Goal: Check status: Check status

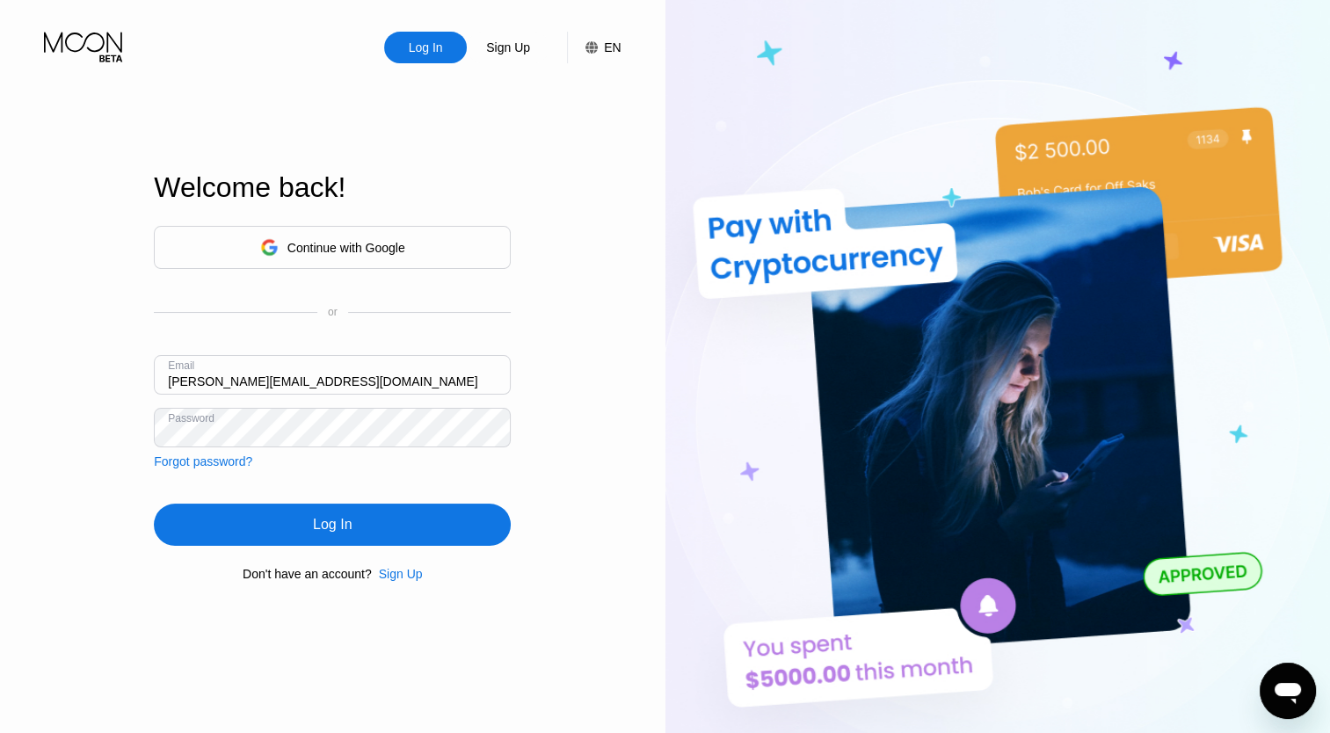
click at [324, 534] on div "Log In" at bounding box center [332, 525] width 39 height 18
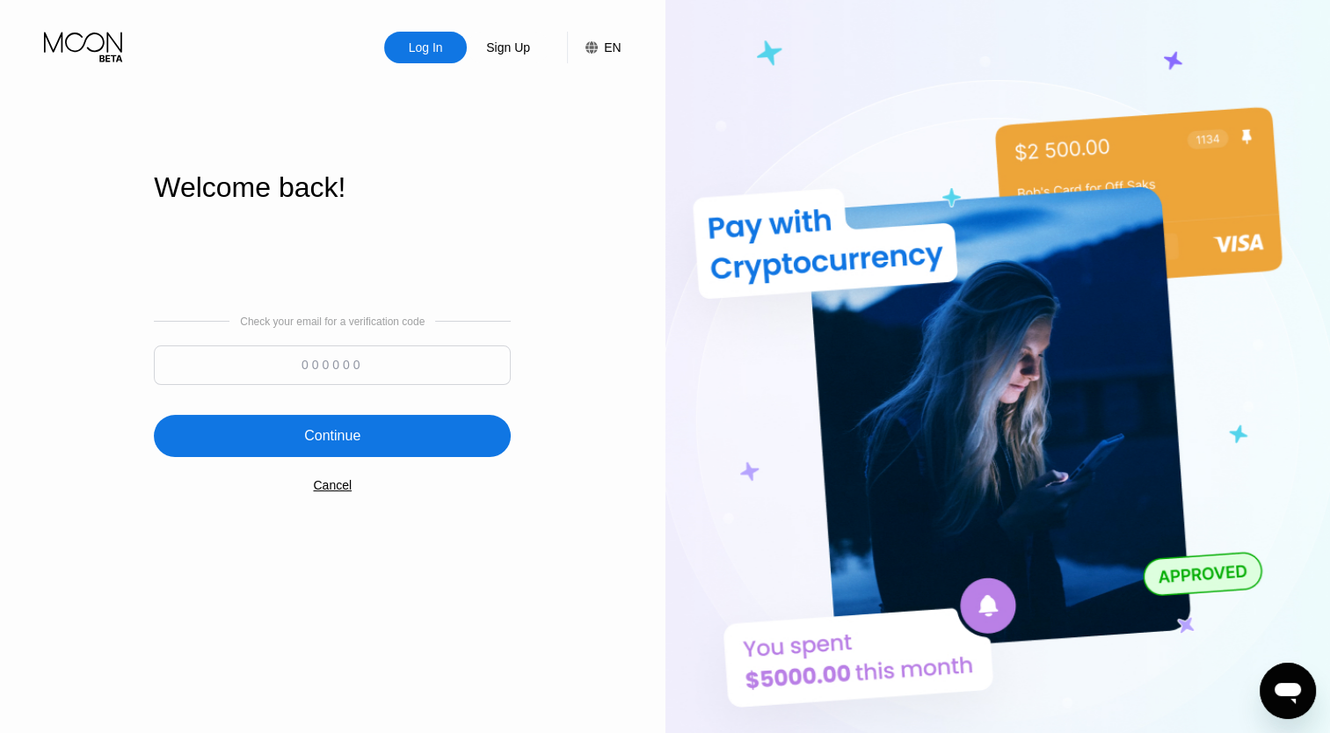
click at [333, 376] on input at bounding box center [332, 366] width 357 height 40
type input "191139"
click at [341, 436] on div "Continue" at bounding box center [332, 436] width 56 height 18
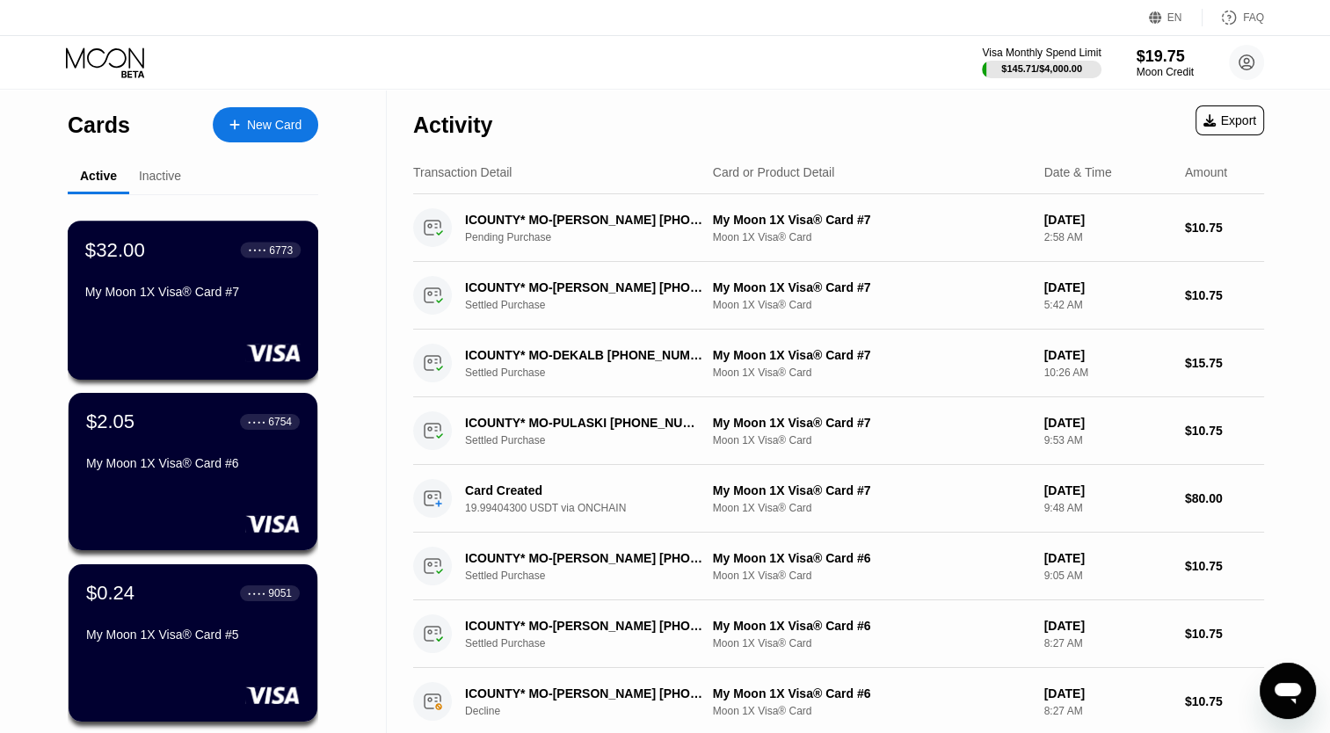
click at [190, 269] on div "$32.00 ● ● ● ● 6773 My Moon 1X Visa® Card #7" at bounding box center [192, 272] width 215 height 68
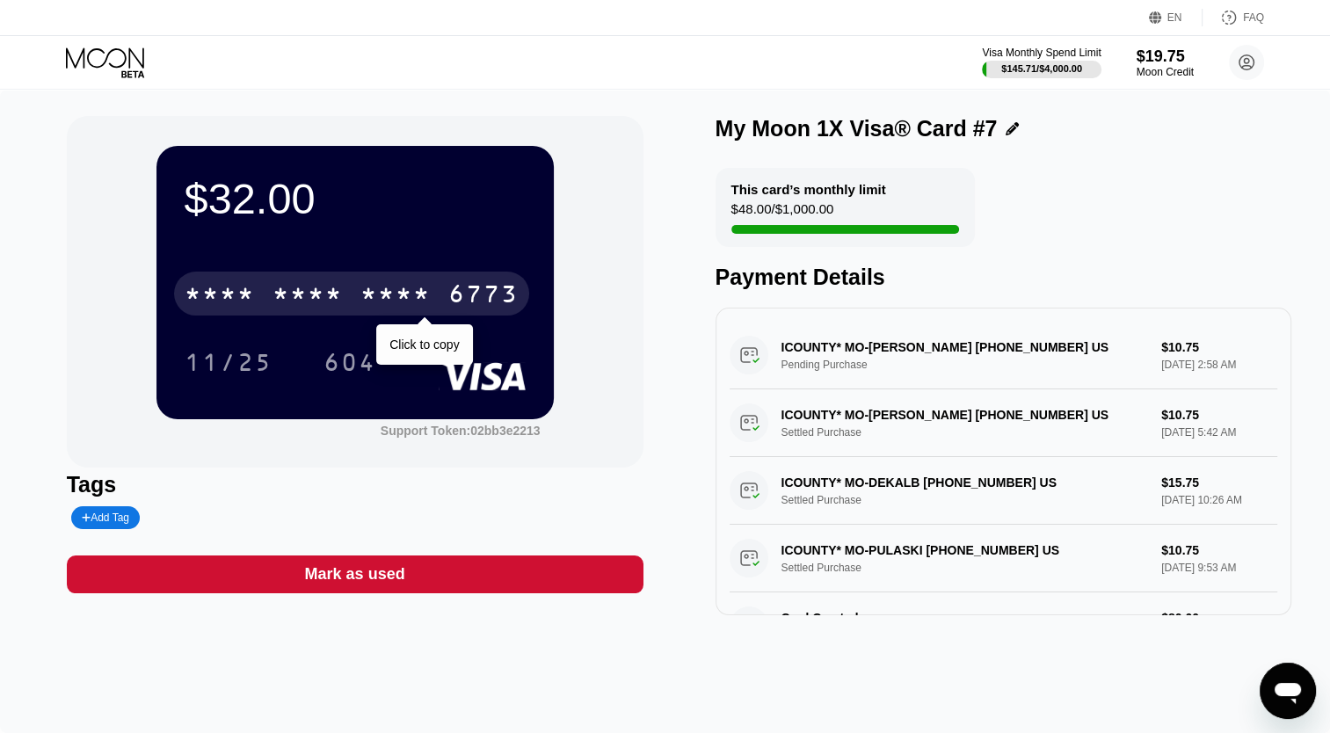
click at [387, 303] on div "* * * *" at bounding box center [395, 296] width 70 height 28
click at [309, 293] on div "6500" at bounding box center [308, 296] width 70 height 28
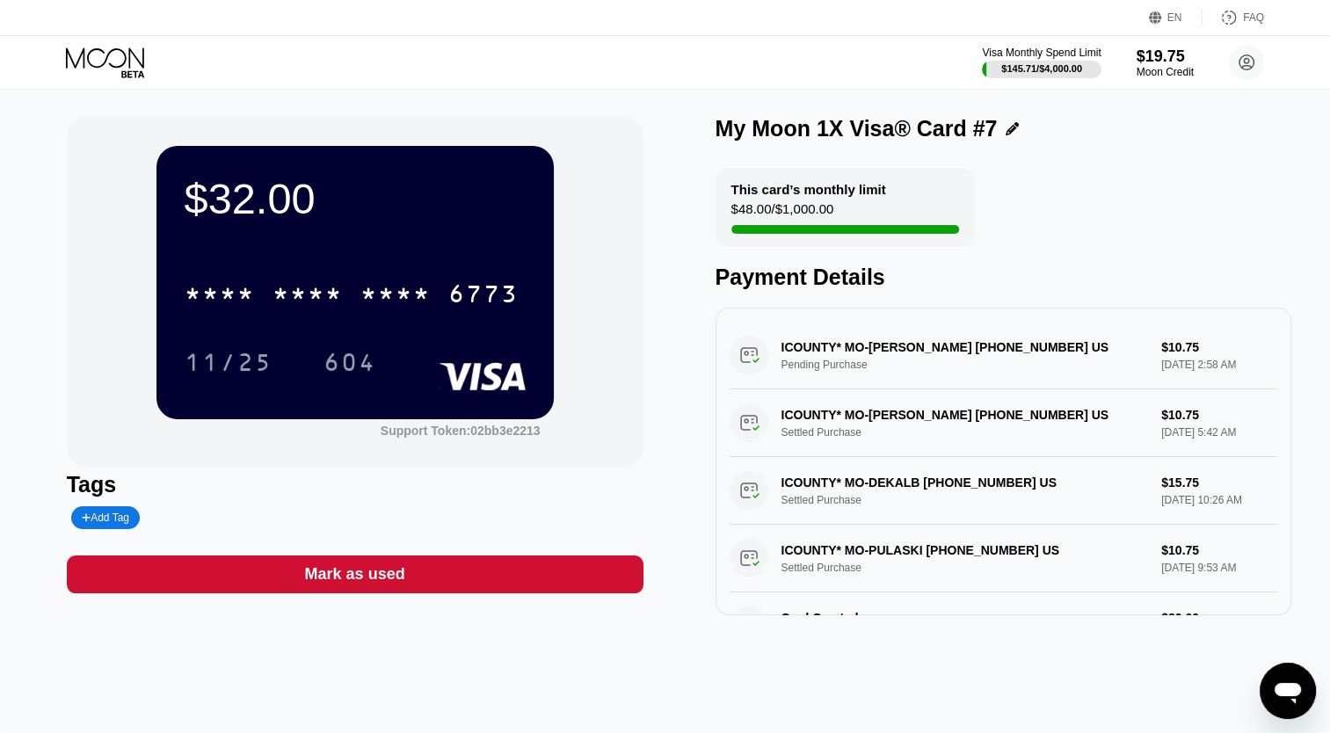
click at [382, 318] on div "* * * * * * * * * * * * 6773" at bounding box center [355, 288] width 341 height 60
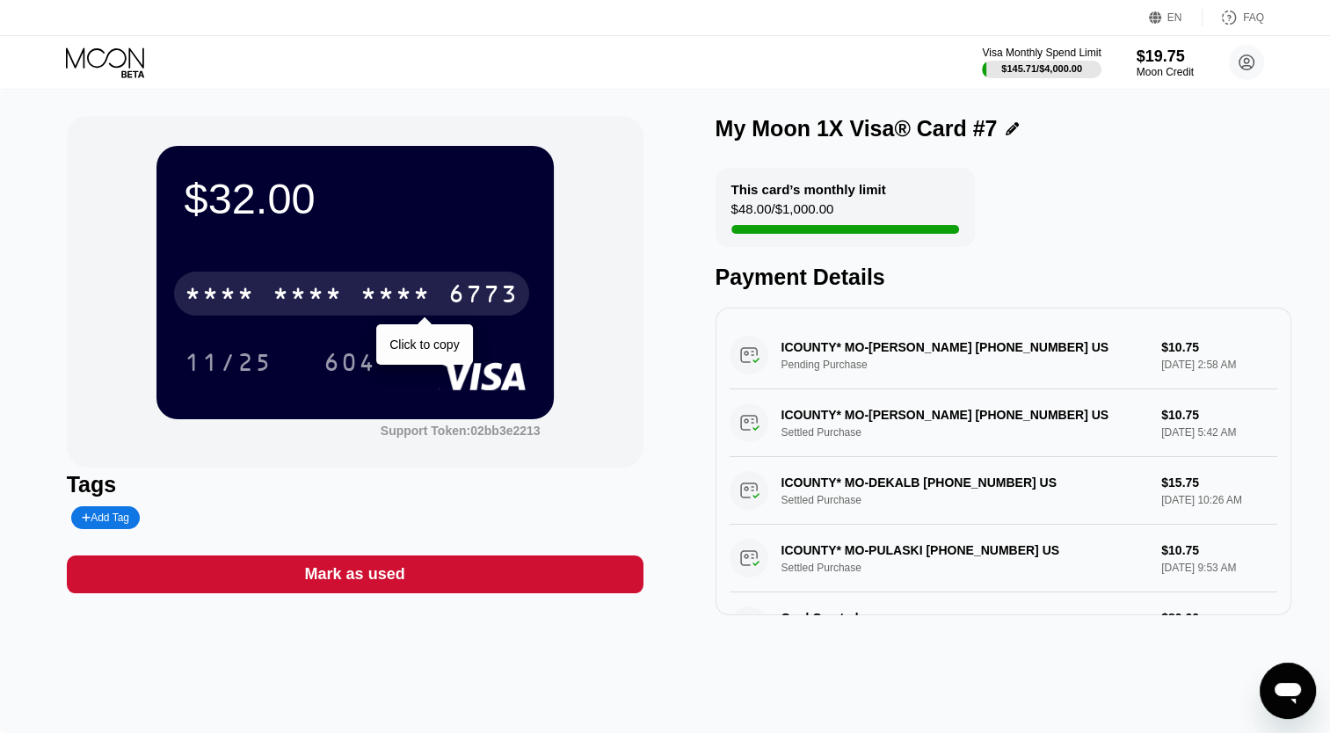
click at [387, 305] on div "* * * *" at bounding box center [395, 296] width 70 height 28
